Goal: Transaction & Acquisition: Purchase product/service

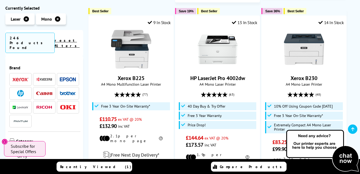
scroll to position [689, 0]
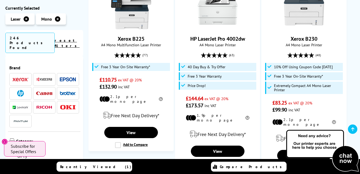
click at [43, 106] on img at bounding box center [44, 107] width 16 height 3
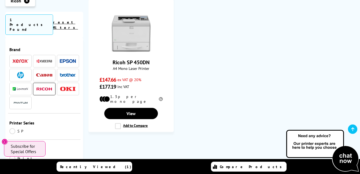
scroll to position [154, 0]
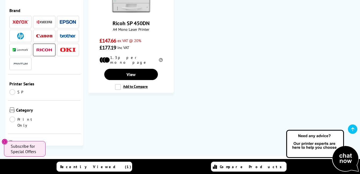
click at [68, 34] on img at bounding box center [68, 36] width 16 height 4
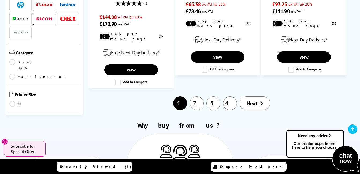
scroll to position [762, 0]
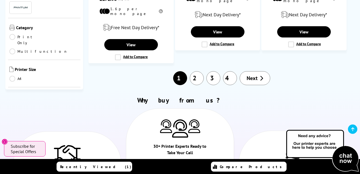
click at [253, 75] on span "Next" at bounding box center [251, 78] width 11 height 7
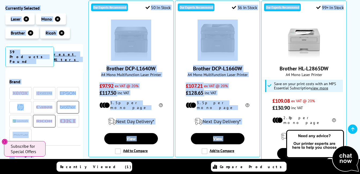
scroll to position [129, 0]
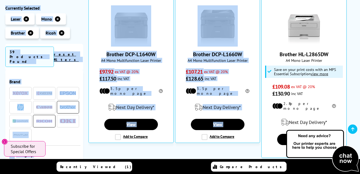
click at [356, 143] on img at bounding box center [322, 151] width 75 height 44
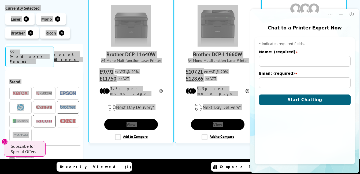
scroll to position [0, 0]
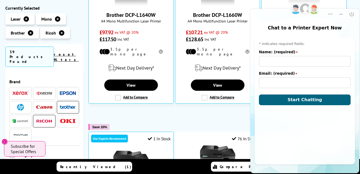
scroll to position [171, 0]
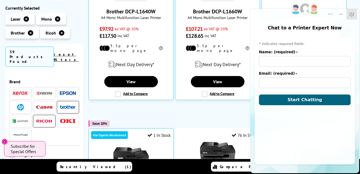
click at [350, 14] on icon "Close" at bounding box center [351, 14] width 5 height 5
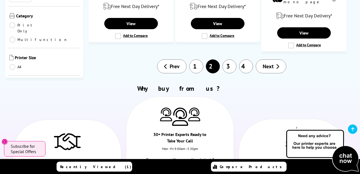
scroll to position [804, 0]
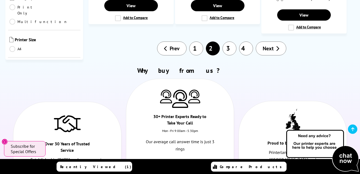
click at [269, 45] on span "Next" at bounding box center [268, 48] width 11 height 7
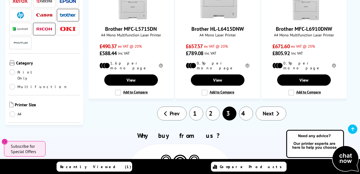
scroll to position [703, 0]
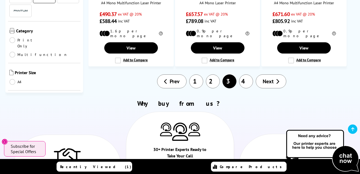
click at [248, 74] on link "4" at bounding box center [246, 81] width 14 height 14
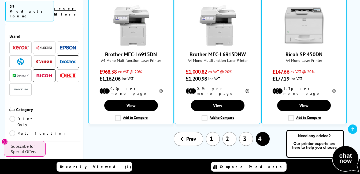
scroll to position [114, 0]
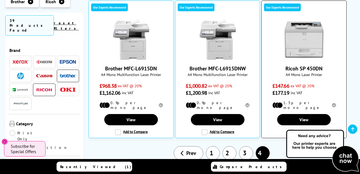
click at [306, 47] on img at bounding box center [304, 40] width 40 height 40
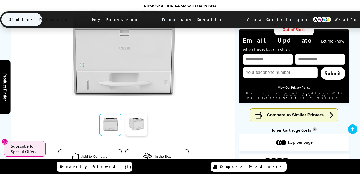
scroll to position [107, 0]
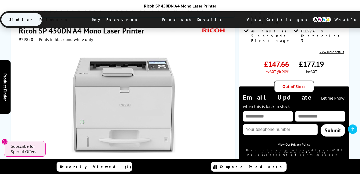
click at [170, 20] on span "Product Details" at bounding box center [193, 19] width 78 height 13
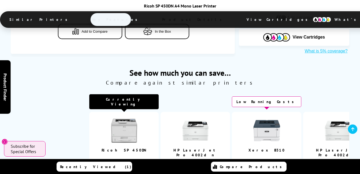
scroll to position [711, 0]
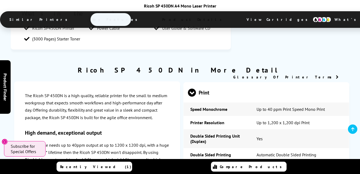
click at [170, 20] on span "Product Details" at bounding box center [193, 19] width 78 height 13
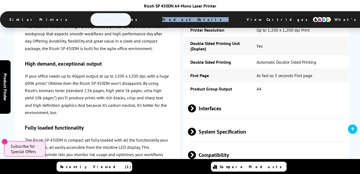
scroll to position [858, 0]
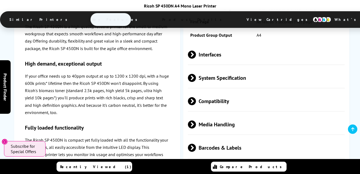
click at [178, 147] on div "The Ricoh SP 450DN is a high quality, reliable printer for the small to medium …" at bounding box center [97, 158] width 166 height 292
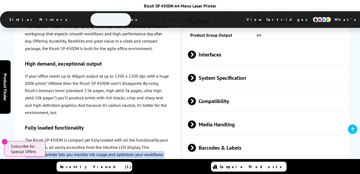
drag, startPoint x: 169, startPoint y: 145, endPoint x: 169, endPoint y: 158, distance: 13.4
click at [169, 158] on div "The Ricoh SP 450DN is a high quality, reliable printer for the small to medium …" at bounding box center [97, 158] width 166 height 292
drag, startPoint x: 169, startPoint y: 158, endPoint x: 168, endPoint y: 149, distance: 8.9
click at [168, 149] on p "The Ricoh SP 450DN is compact yet fully loaded with all the functionality your …" at bounding box center [97, 159] width 144 height 44
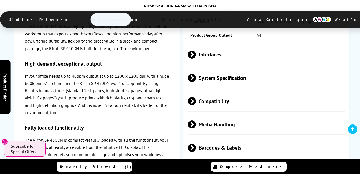
click at [168, 149] on p "The Ricoh SP 450DN is compact yet fully loaded with all the functionality your …" at bounding box center [97, 159] width 144 height 44
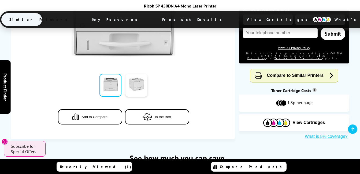
scroll to position [304, 0]
